Goal: Task Accomplishment & Management: Use online tool/utility

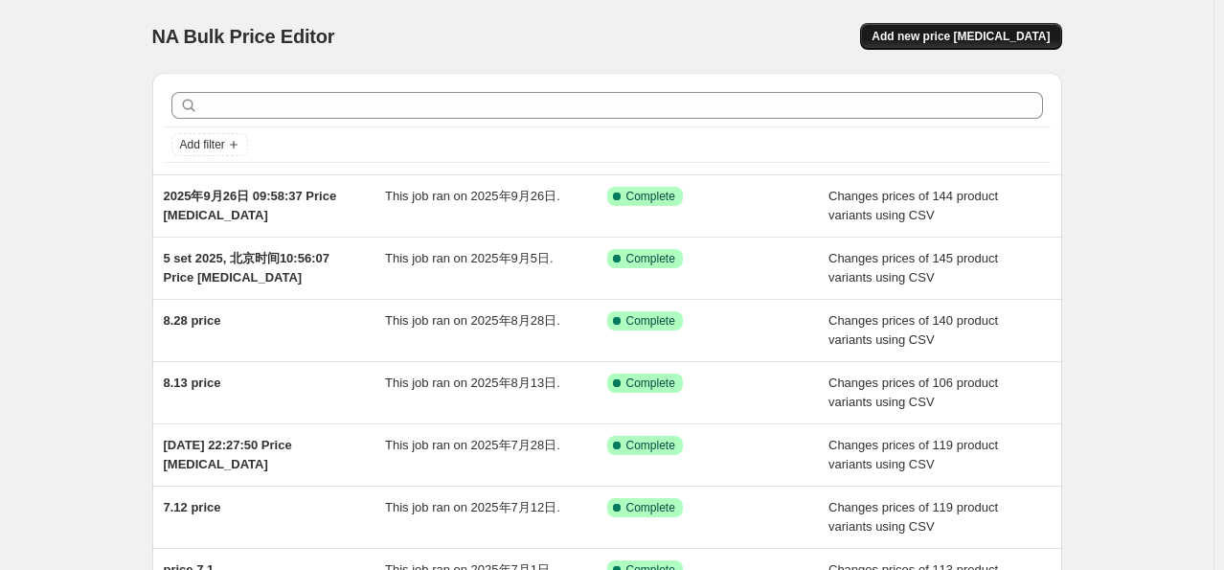
click at [986, 36] on span "Add new price [MEDICAL_DATA]" at bounding box center [960, 36] width 178 height 15
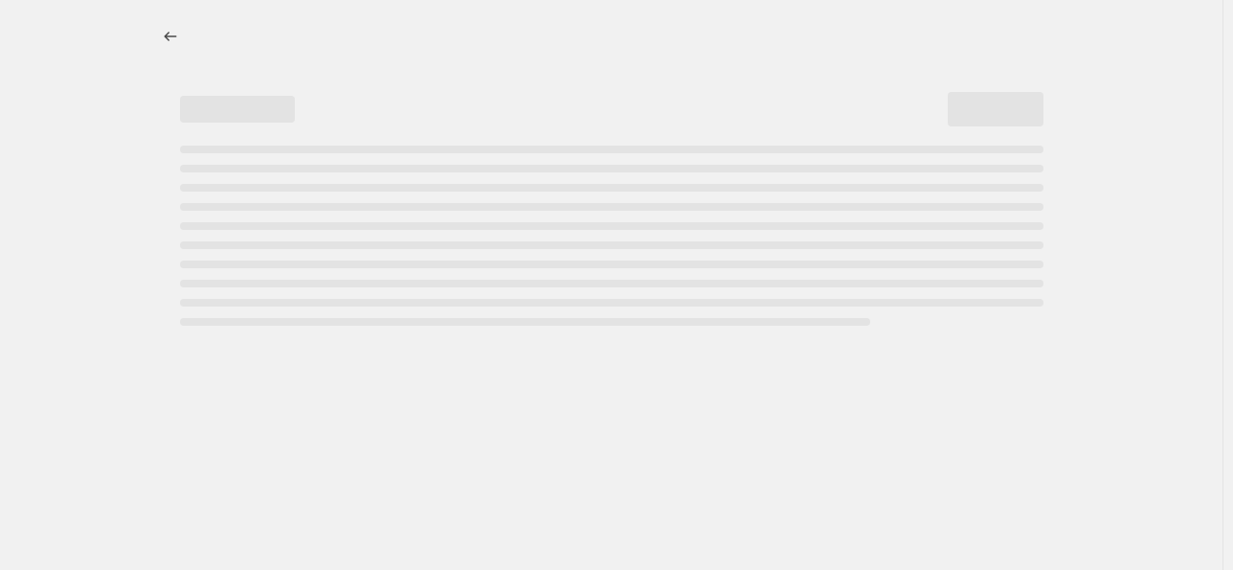
select select "percentage"
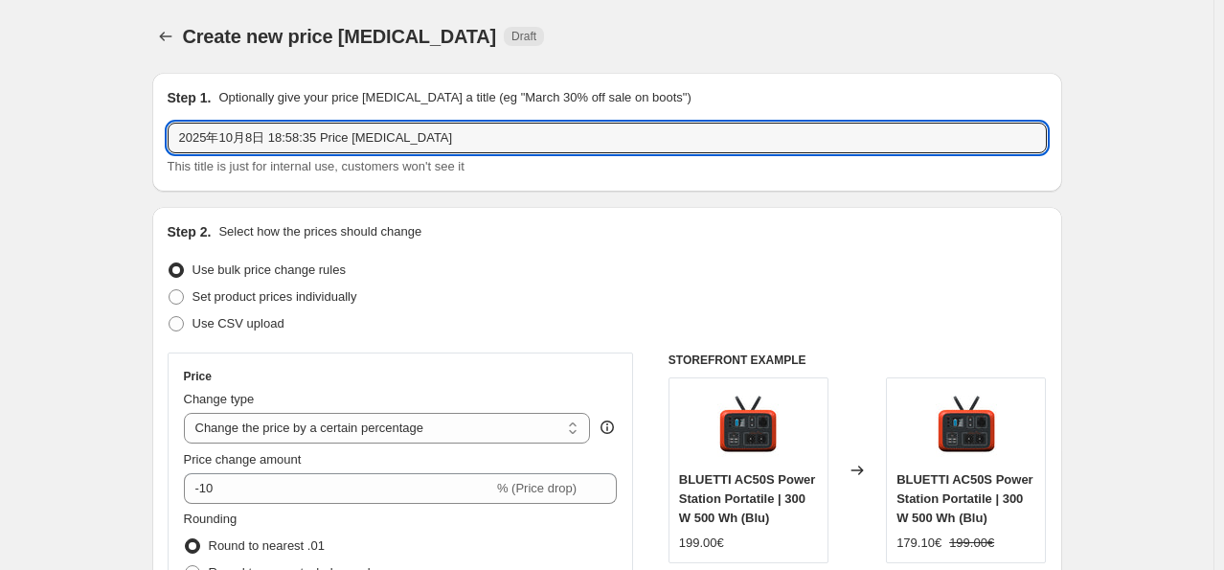
drag, startPoint x: 303, startPoint y: 143, endPoint x: 123, endPoint y: 146, distance: 180.0
type input "Price 10.8"
click at [185, 325] on span at bounding box center [176, 323] width 17 height 17
click at [169, 317] on input "Use CSV upload" at bounding box center [169, 316] width 1 height 1
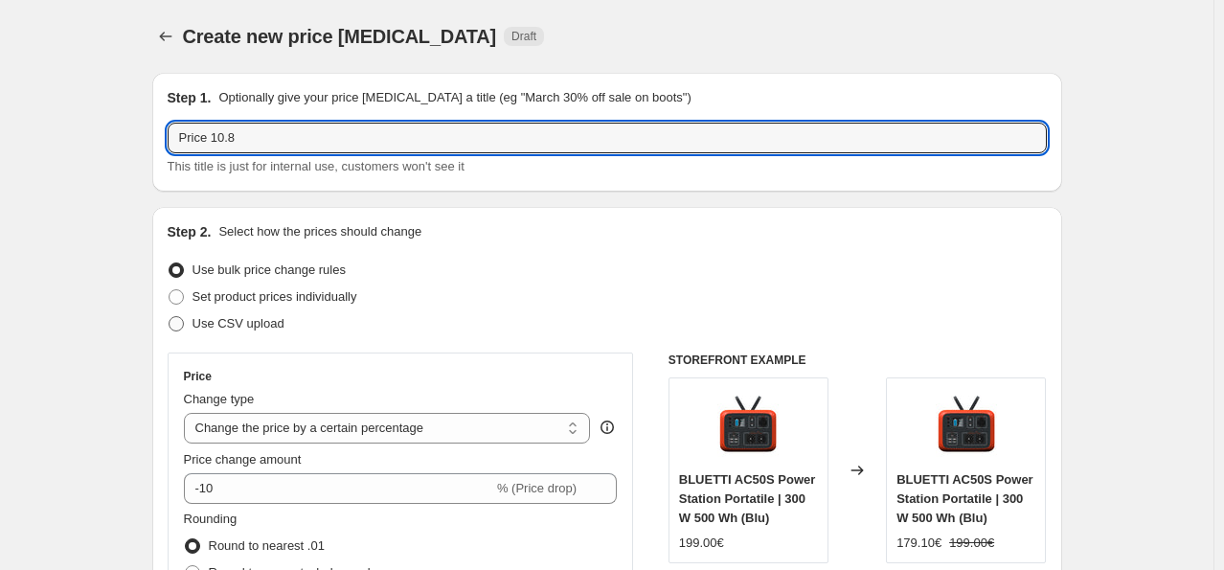
radio input "true"
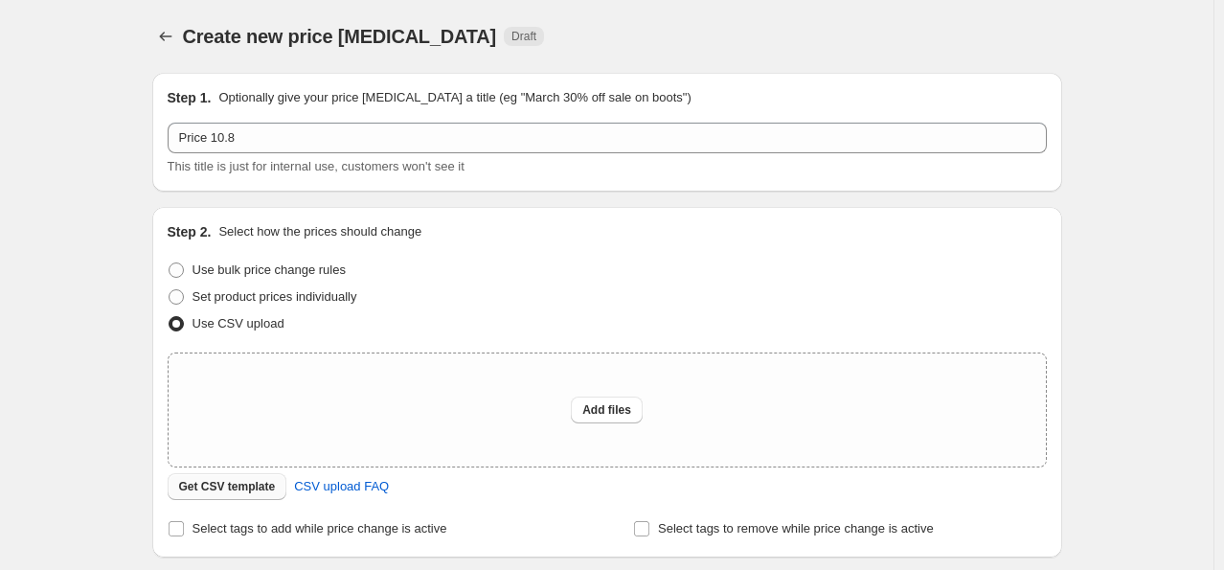
click at [198, 494] on span "Get CSV template" at bounding box center [227, 486] width 97 height 15
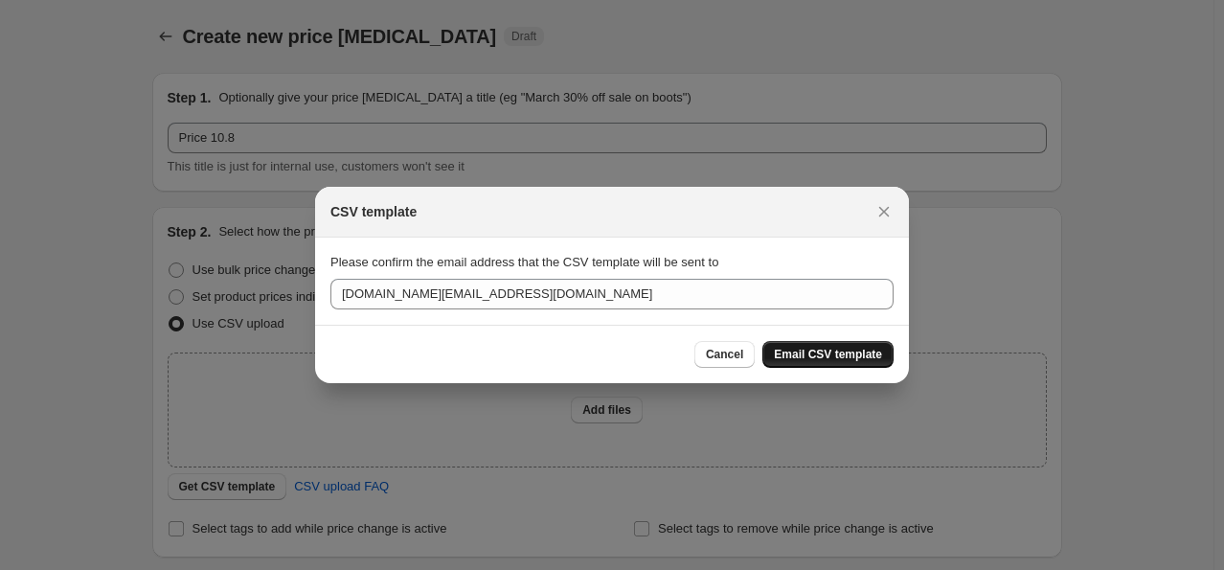
click at [847, 360] on span "Email CSV template" at bounding box center [828, 354] width 108 height 15
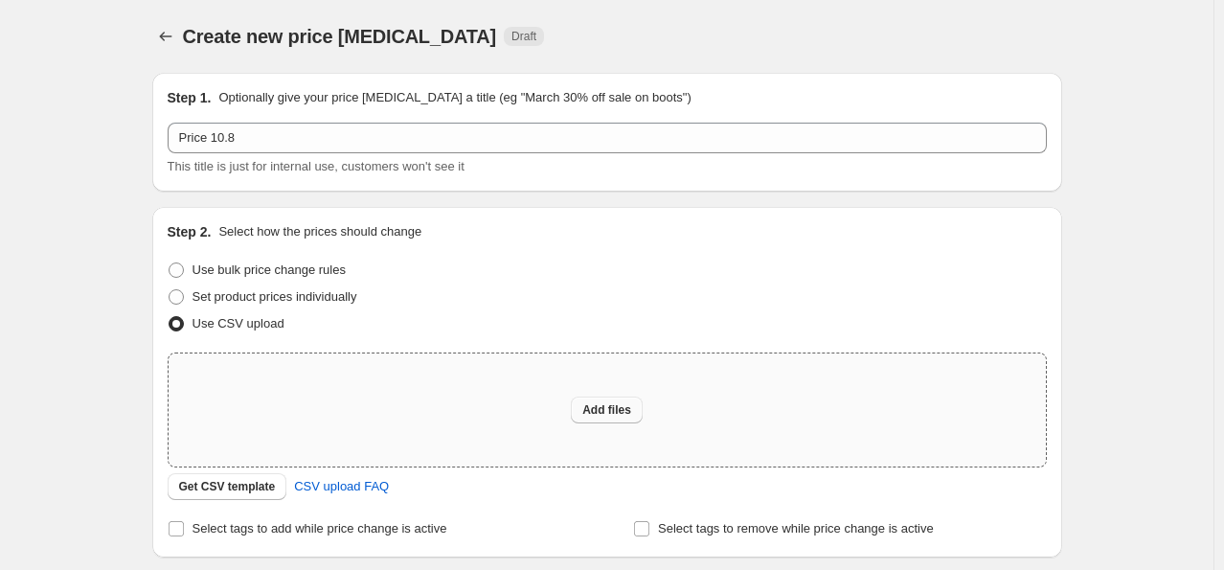
click at [598, 416] on span "Add files" at bounding box center [606, 409] width 49 height 15
type input "C:\fakepath\price 10.8csv.csv"
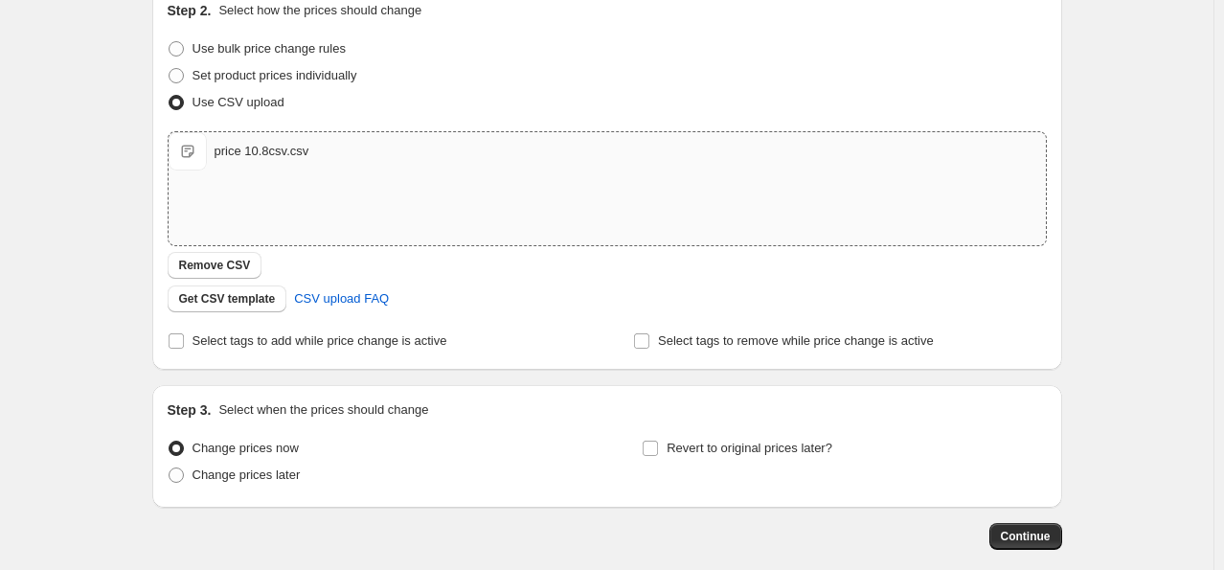
scroll to position [317, 0]
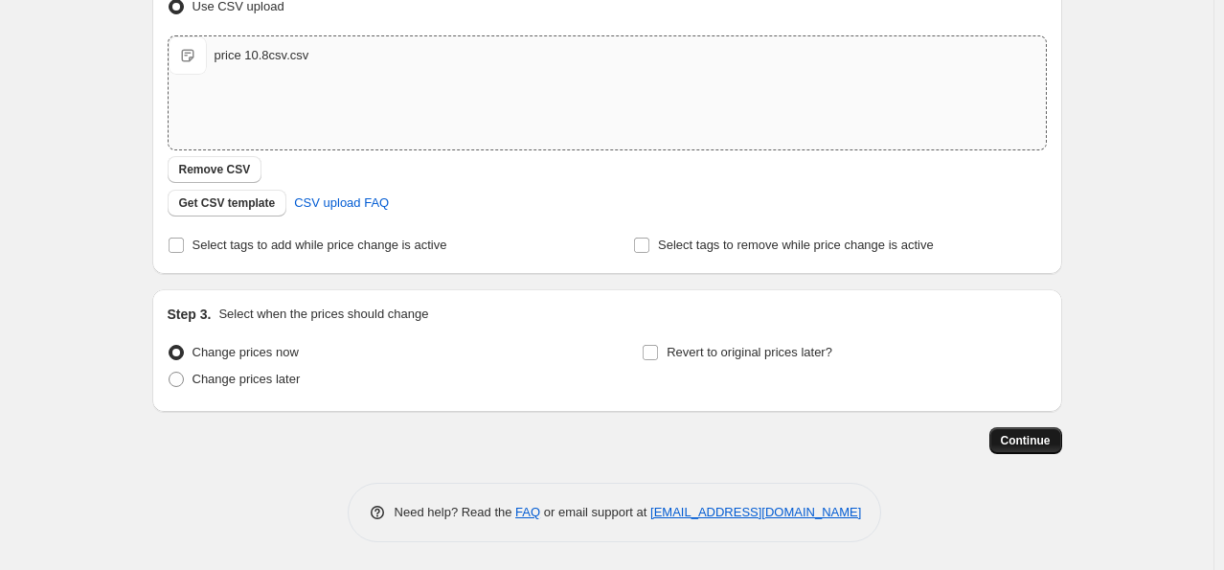
click at [1027, 440] on span "Continue" at bounding box center [1025, 440] width 50 height 15
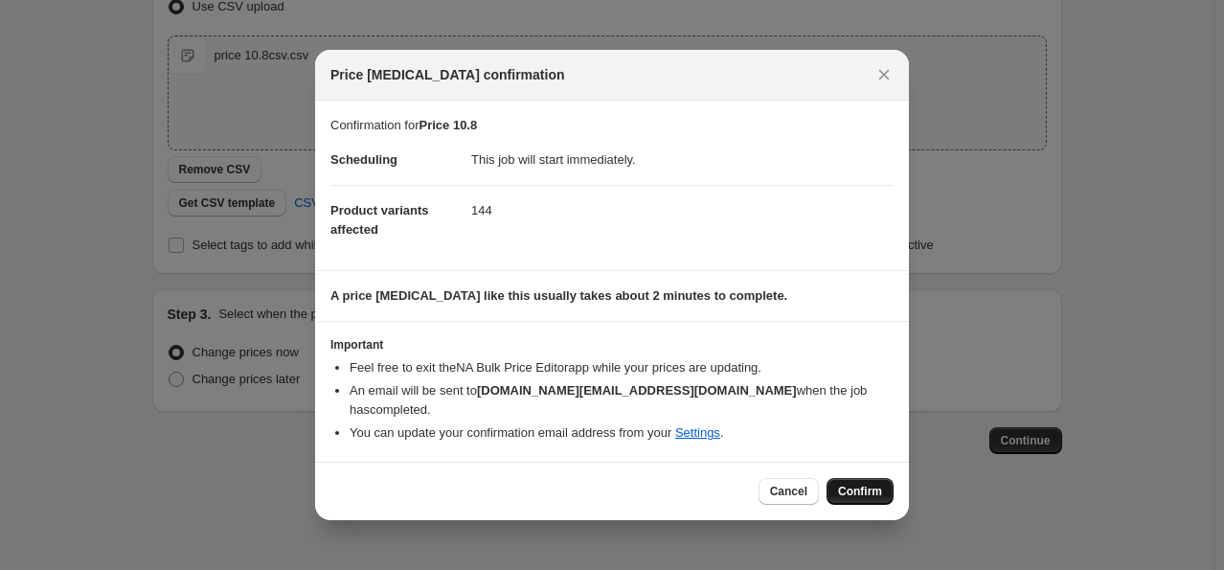
click at [866, 483] on span "Confirm" at bounding box center [860, 490] width 44 height 15
